Goal: Task Accomplishment & Management: Complete application form

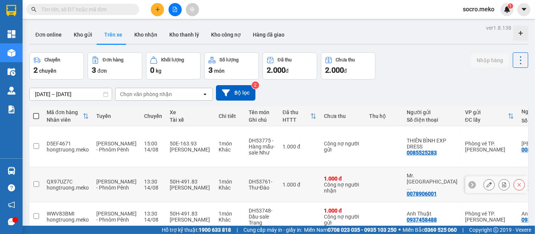
scroll to position [34, 0]
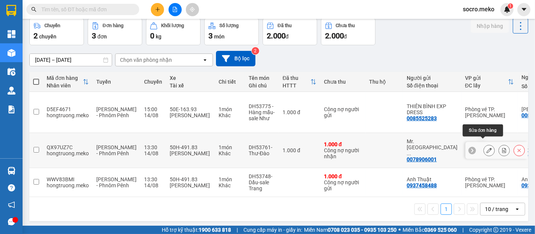
click at [485, 144] on button at bounding box center [489, 150] width 11 height 13
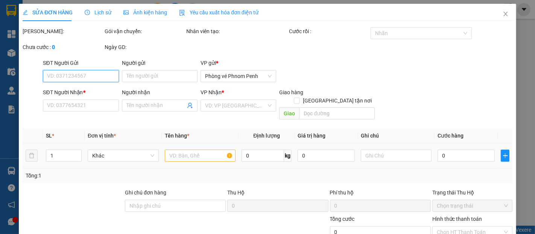
type input "0078906001"
type input "Mr. Sovannarith Chea"
type input "0078906001"
type input "Mr. Sovannarith Chea"
checkbox input "true"
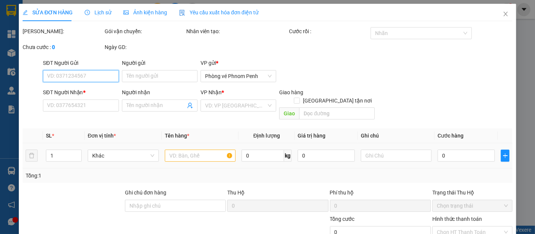
type input "1 bì hồ sơ giao [GEOGRAPHIC_DATA], liên hệ khách"
type input "Thu đầu Cam 7$"
type input "1.000"
type input "0"
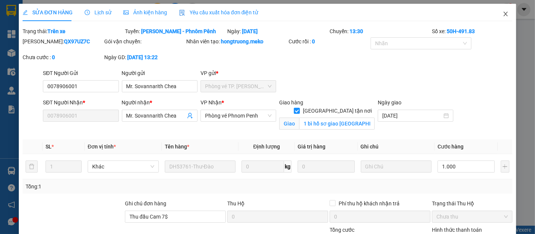
click at [496, 14] on span "Close" at bounding box center [505, 14] width 21 height 21
